Goal: Information Seeking & Learning: Learn about a topic

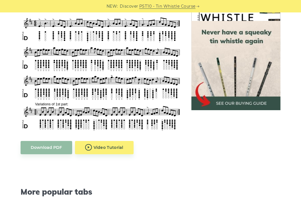
scroll to position [309, 0]
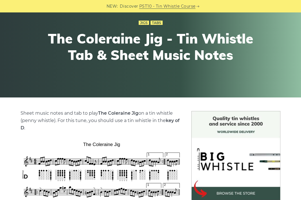
scroll to position [109, 0]
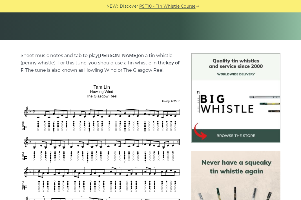
scroll to position [167, 0]
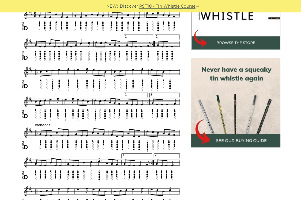
scroll to position [199, 0]
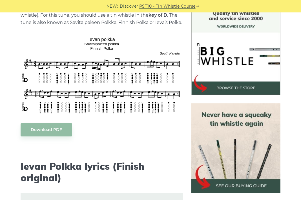
scroll to position [156, 0]
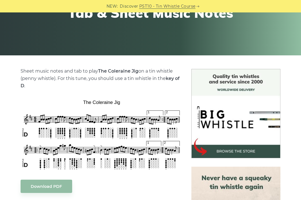
scroll to position [94, 0]
